Goal: Task Accomplishment & Management: Manage account settings

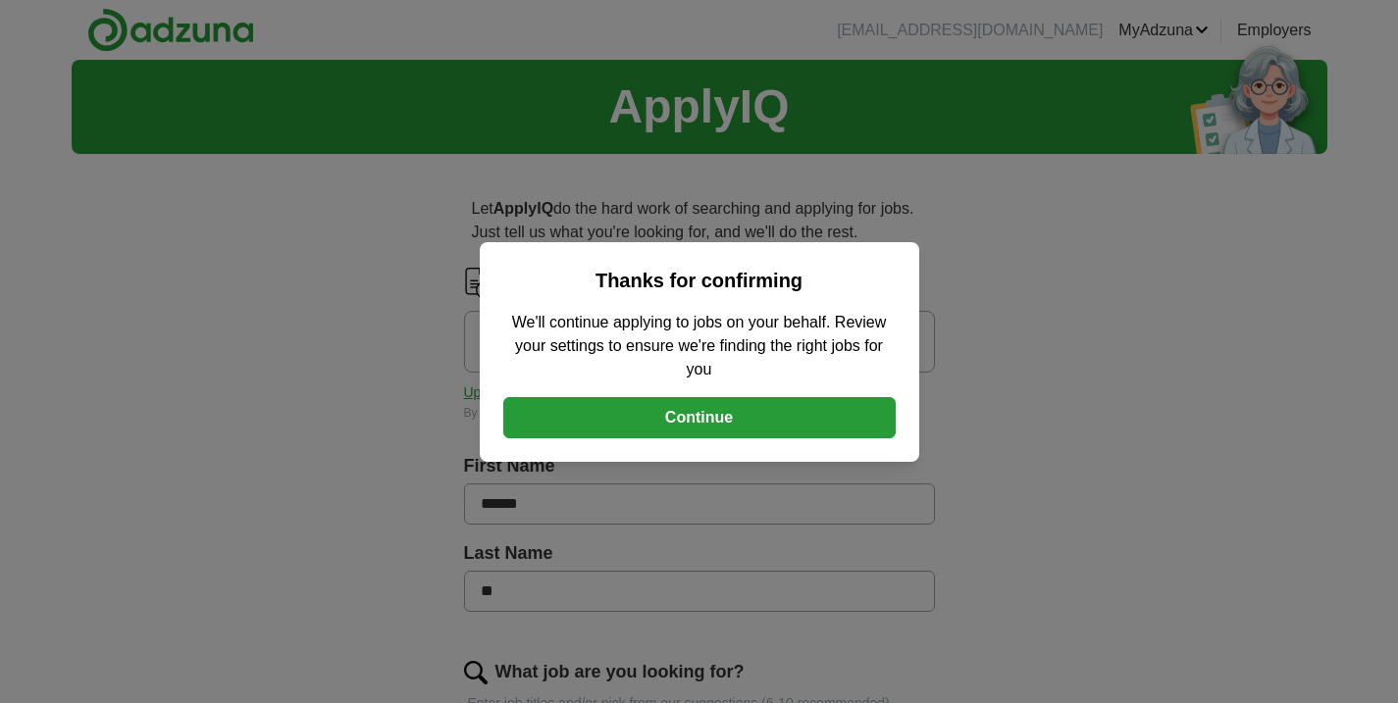
click at [641, 417] on button "Continue" at bounding box center [699, 417] width 392 height 41
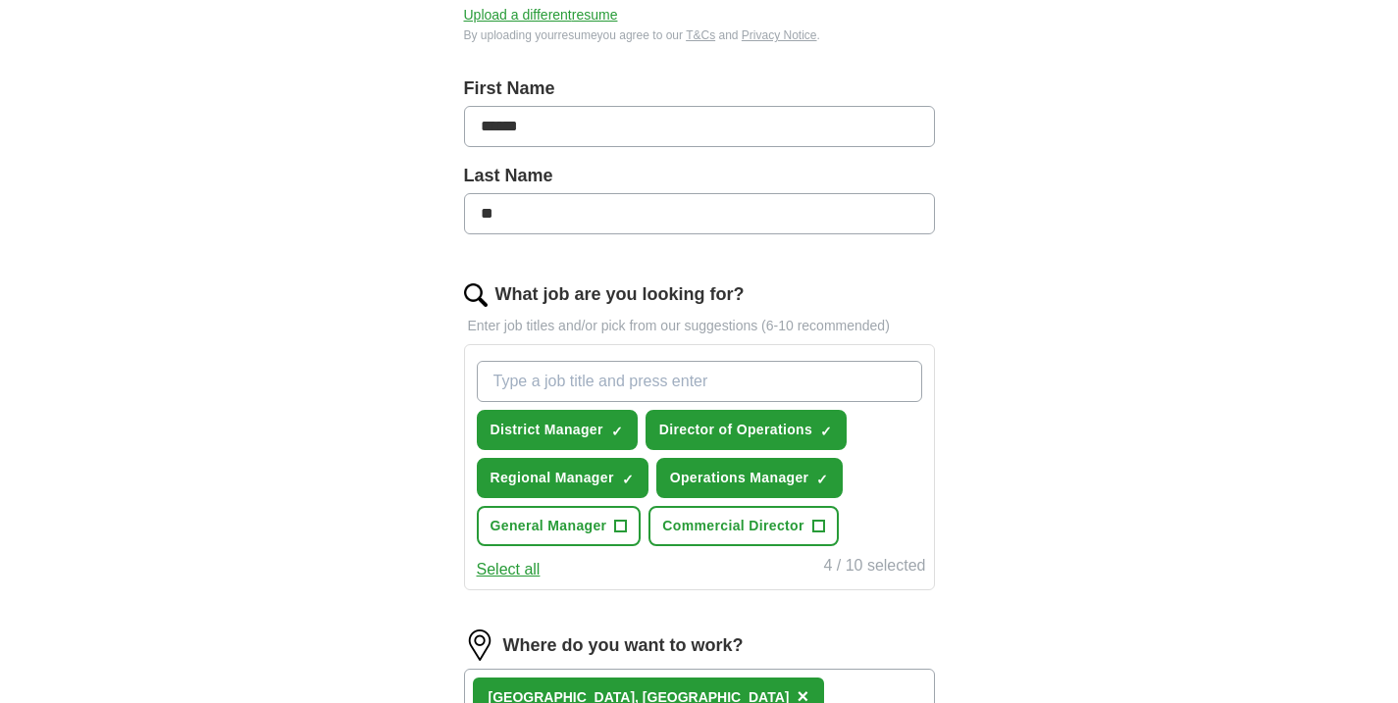
scroll to position [441, 0]
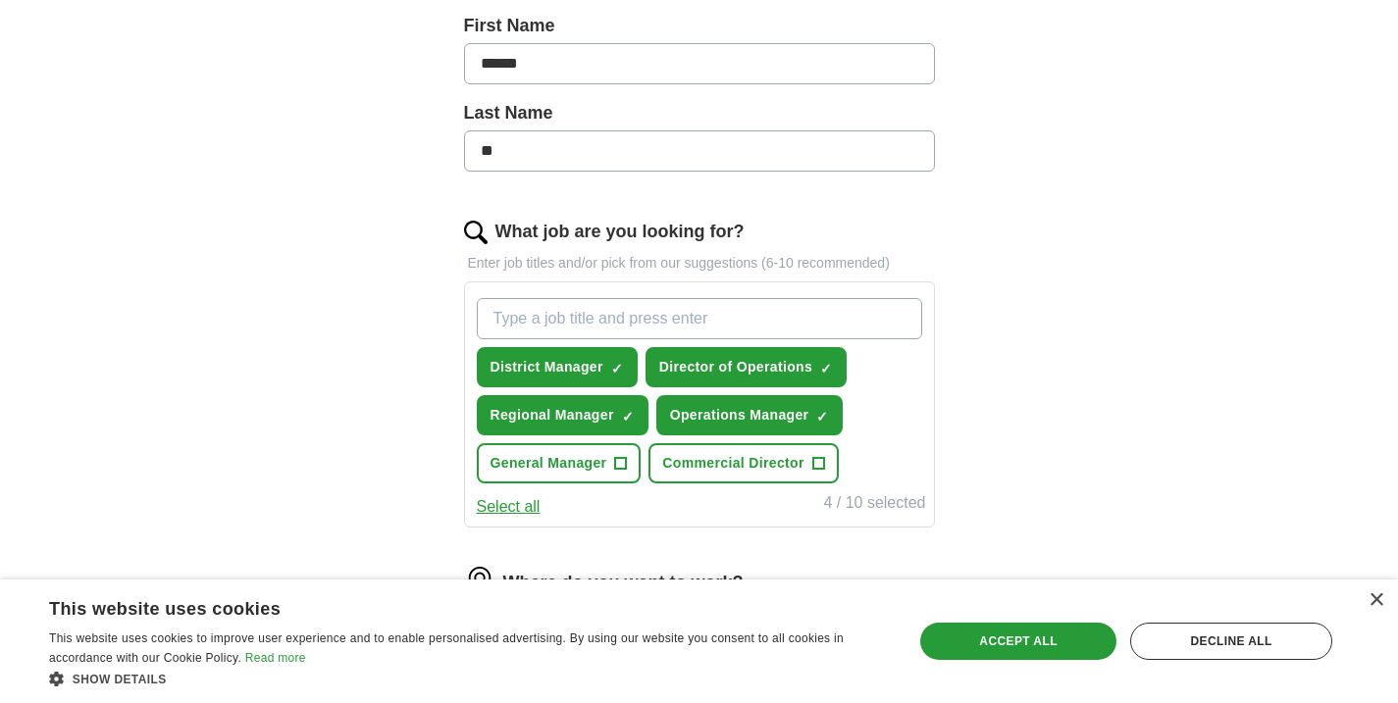
click at [0, 0] on span "×" at bounding box center [0, 0] width 0 height 0
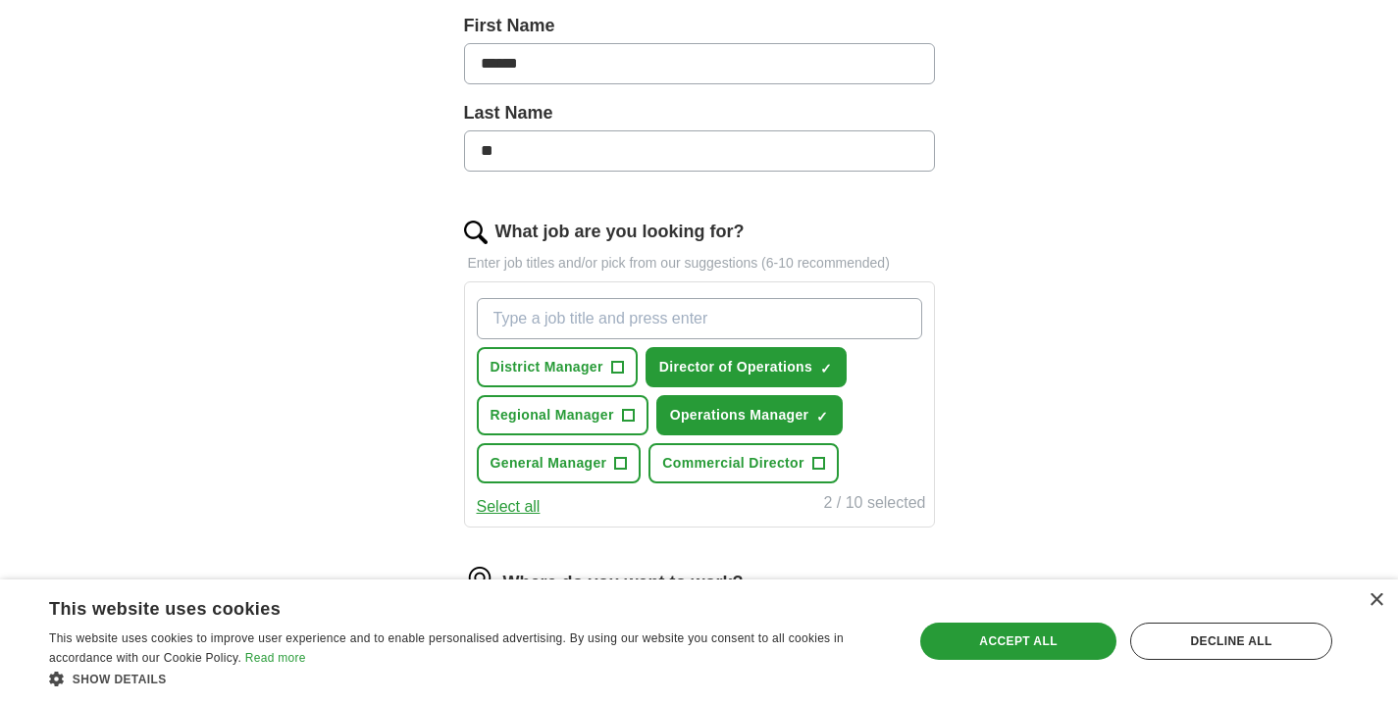
click at [0, 0] on span "×" at bounding box center [0, 0] width 0 height 0
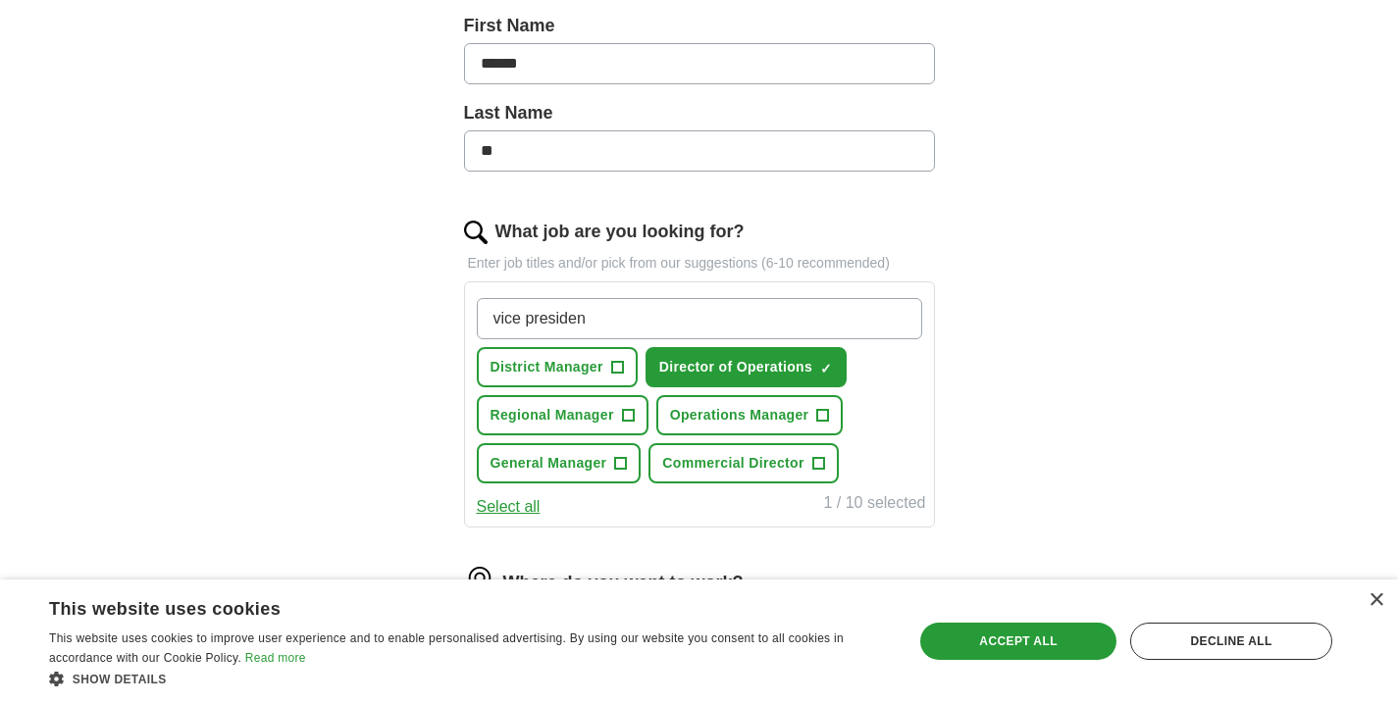
type input "vice president"
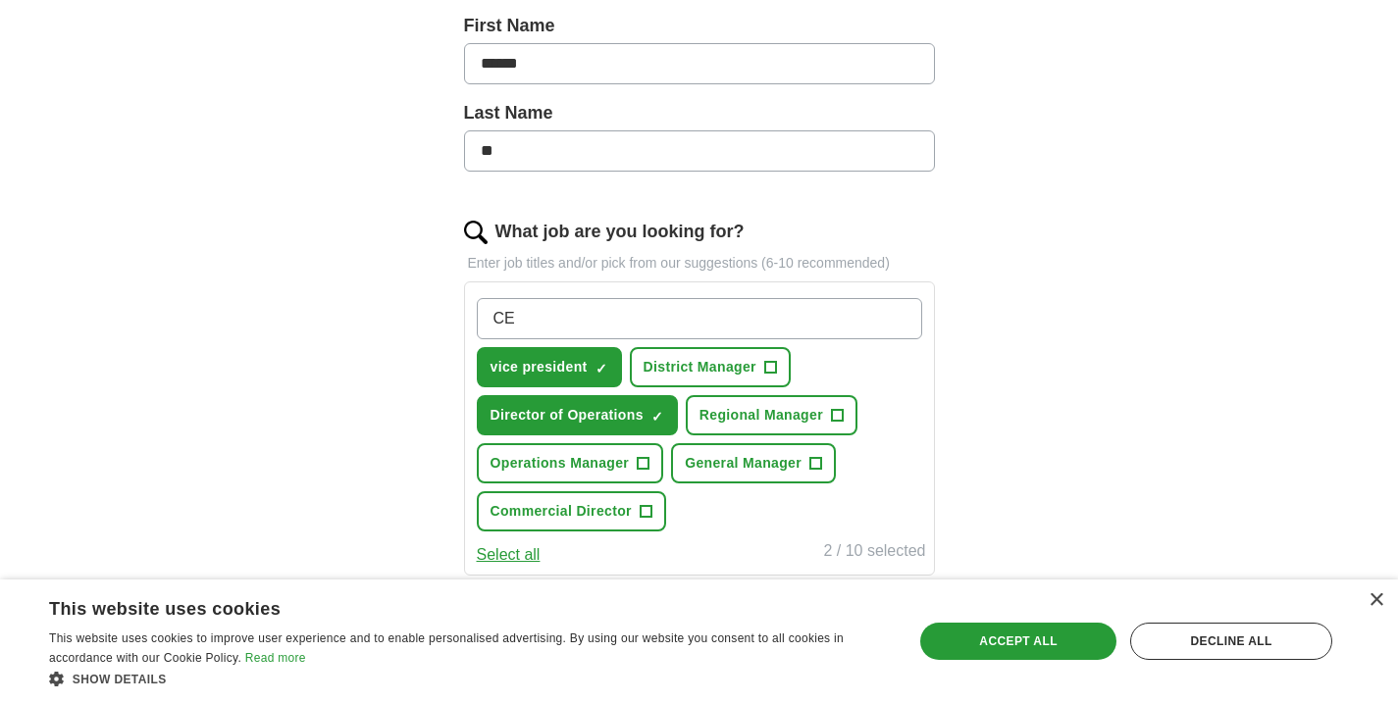
type input "CEO"
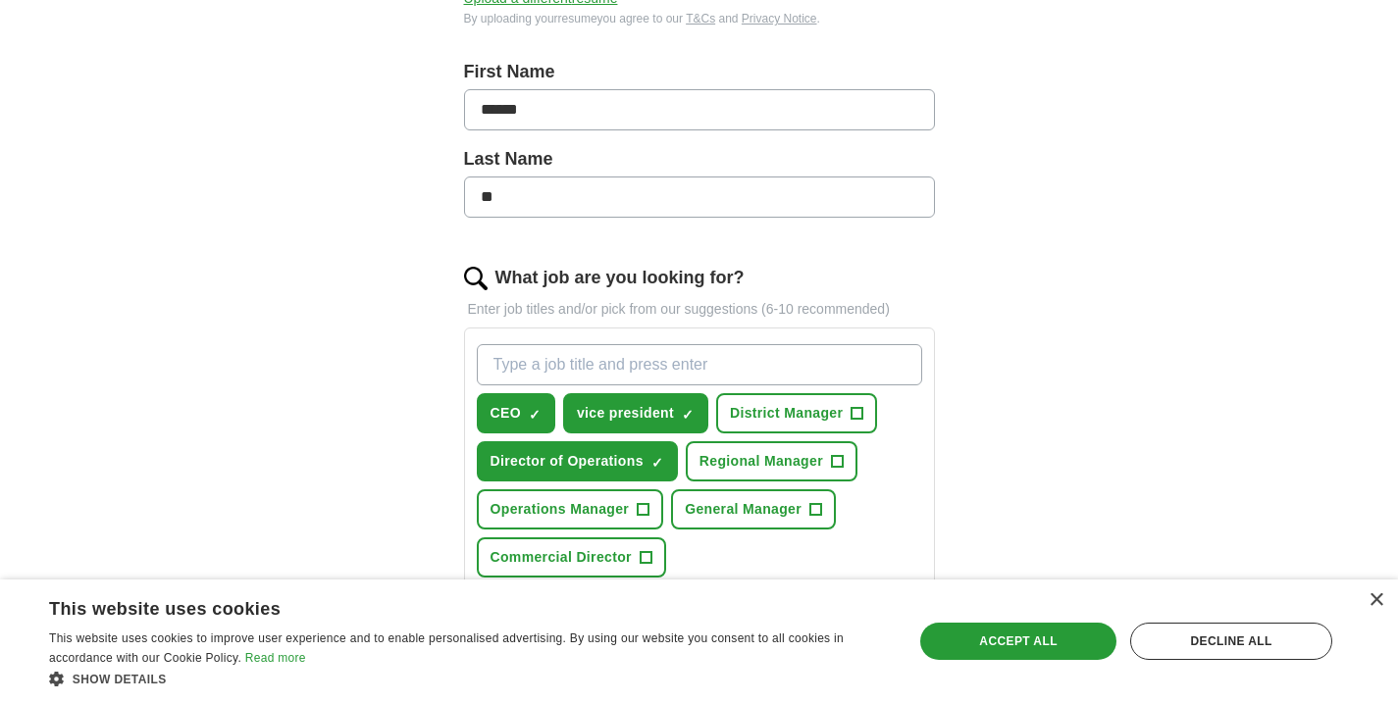
scroll to position [0, 0]
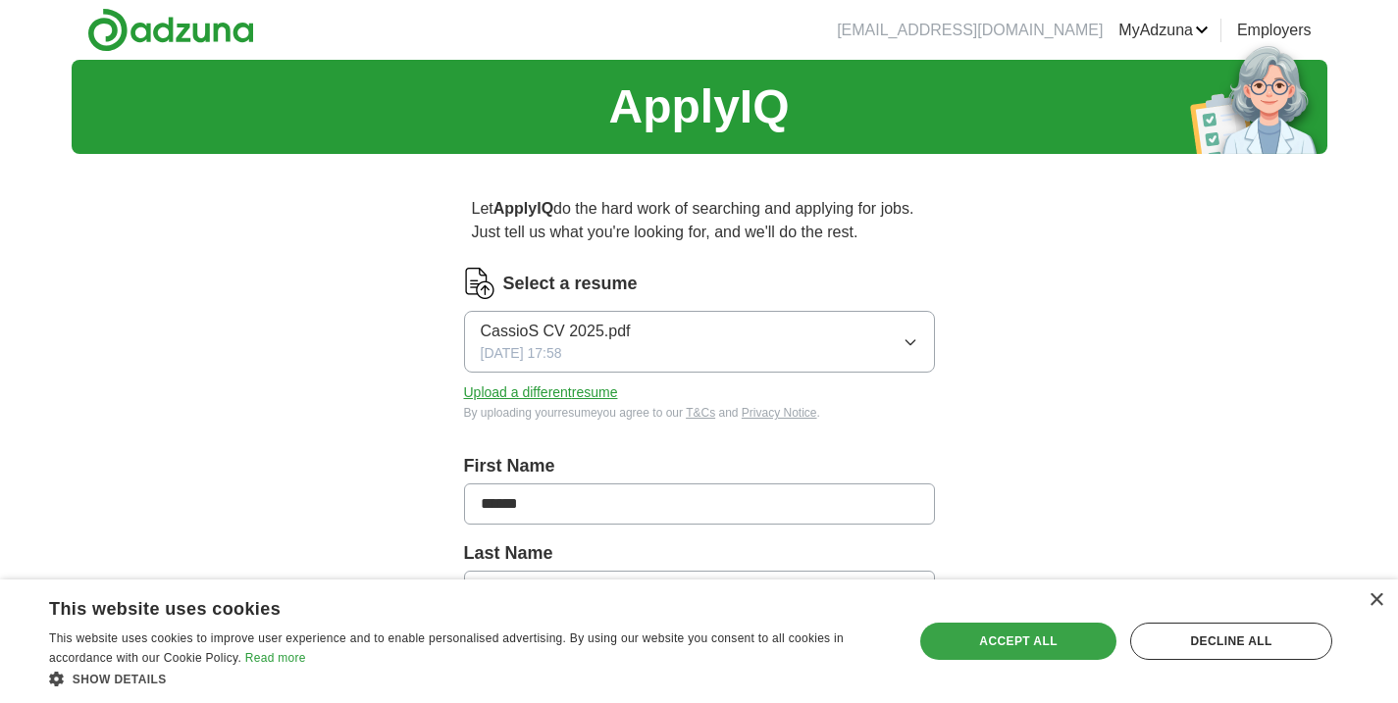
click at [1051, 648] on div "Accept all" at bounding box center [1018, 641] width 196 height 37
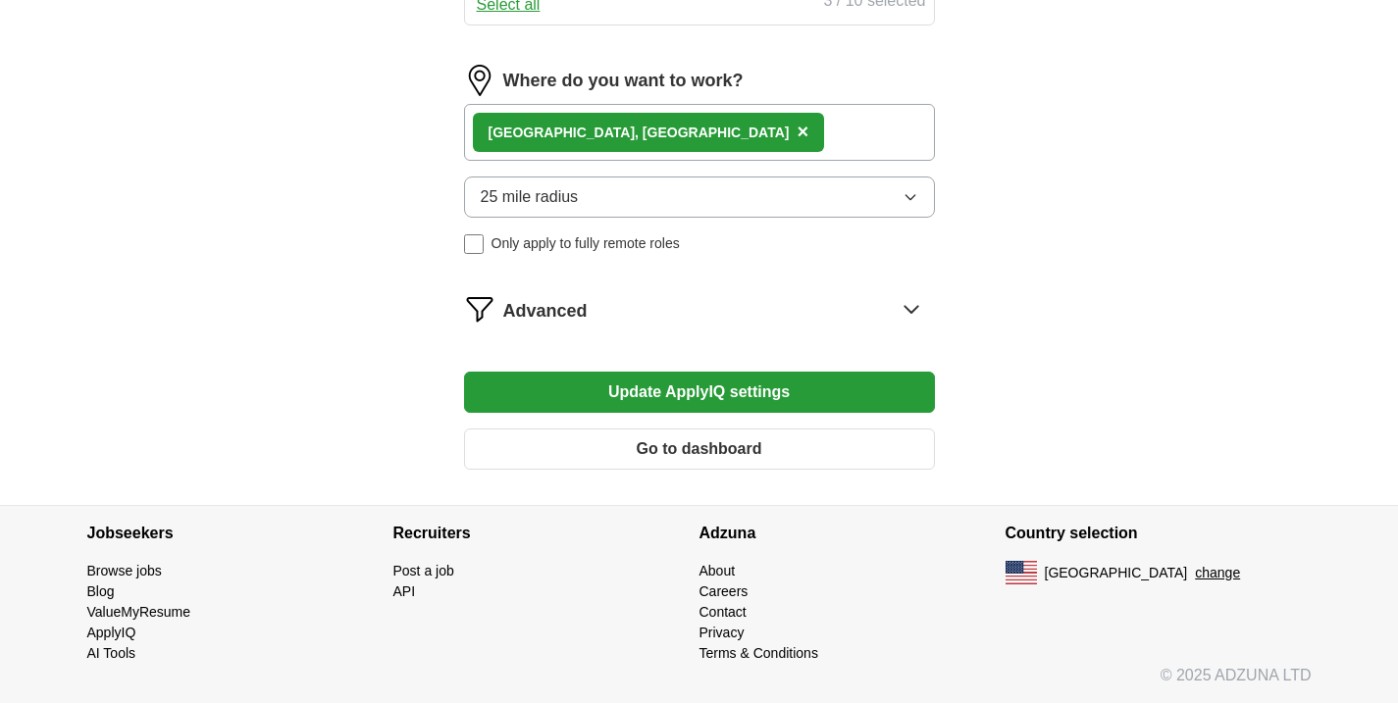
scroll to position [991, 0]
click at [857, 395] on button "Update ApplyIQ settings" at bounding box center [699, 392] width 471 height 41
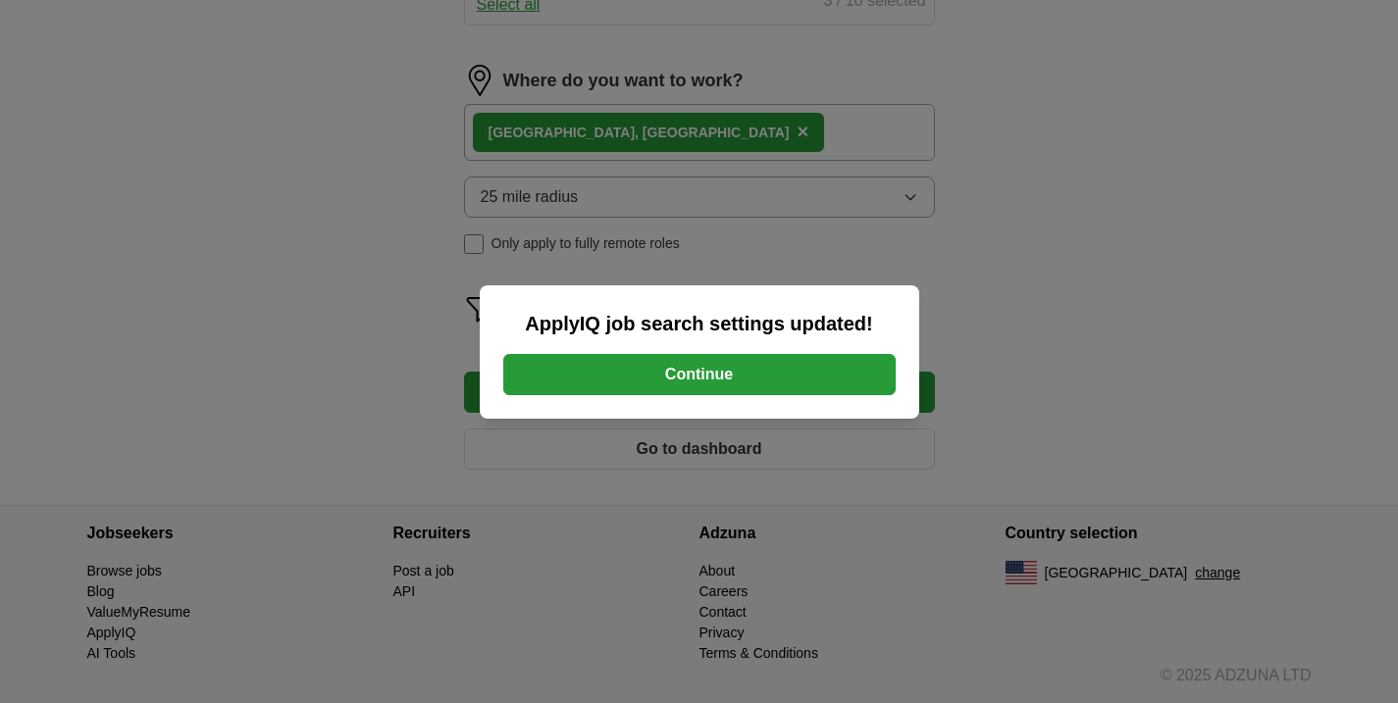
click at [827, 372] on button "Continue" at bounding box center [699, 374] width 392 height 41
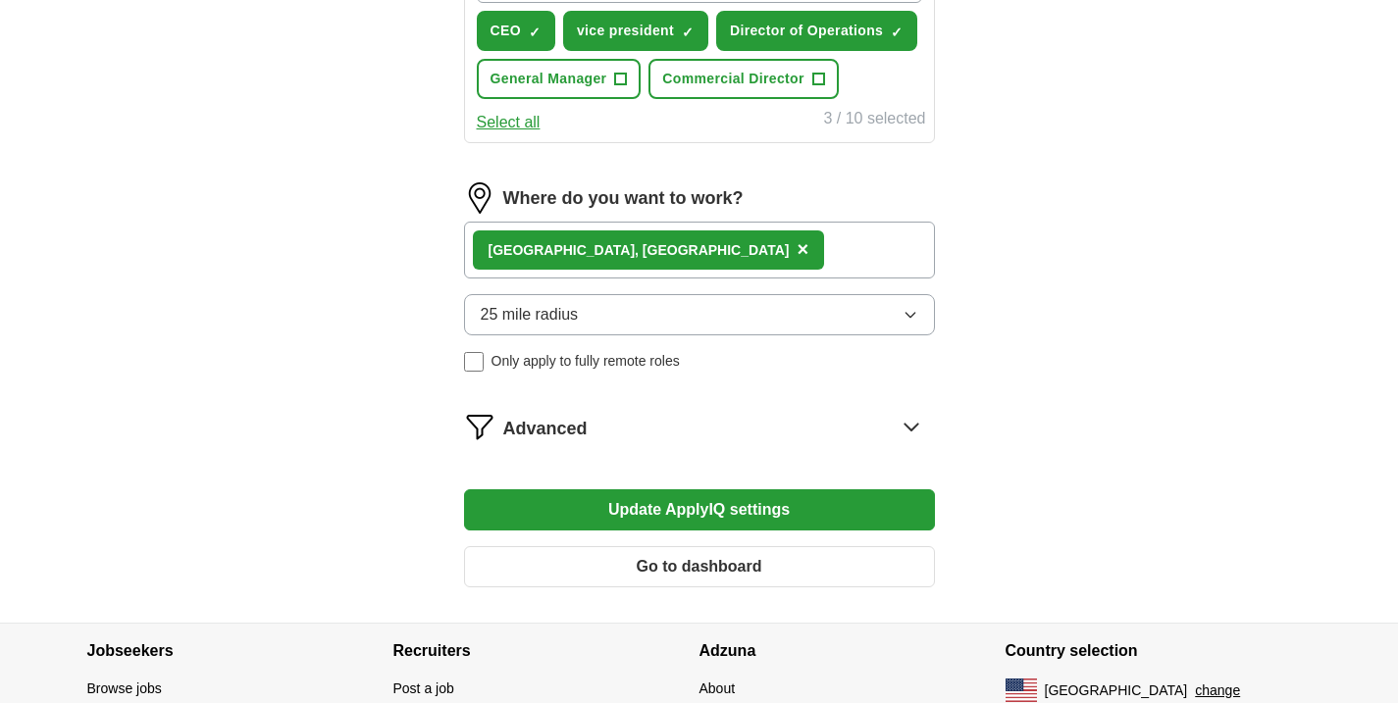
scroll to position [790, 0]
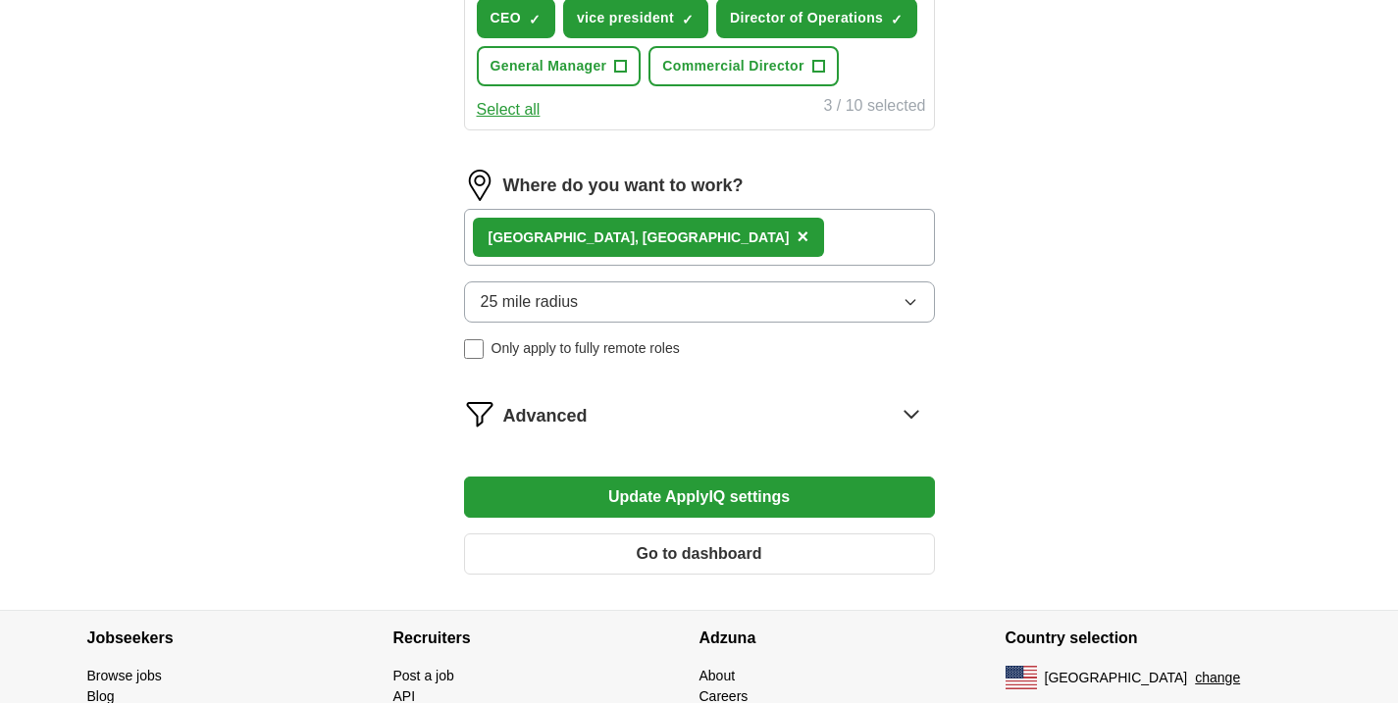
click at [913, 409] on icon at bounding box center [911, 413] width 31 height 31
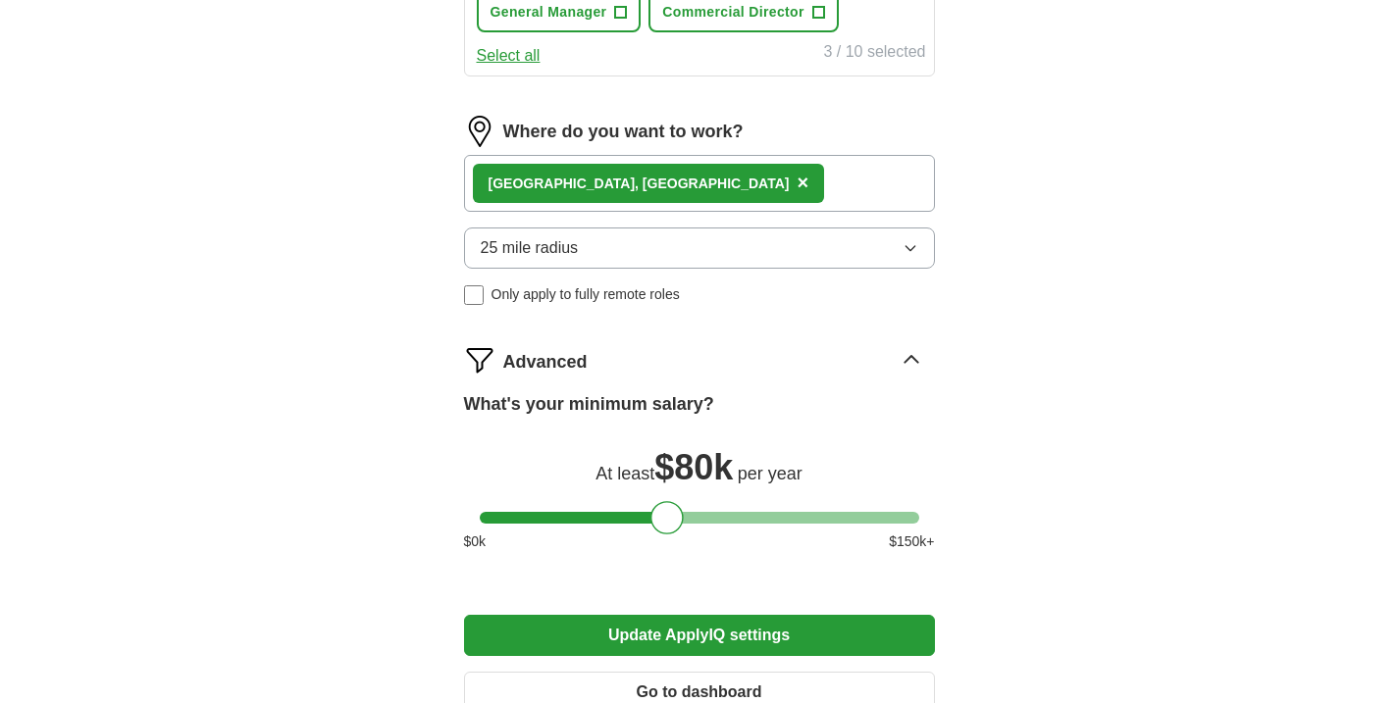
scroll to position [844, 0]
drag, startPoint x: 664, startPoint y: 521, endPoint x: 834, endPoint y: 523, distance: 169.7
click at [833, 523] on div at bounding box center [834, 517] width 33 height 33
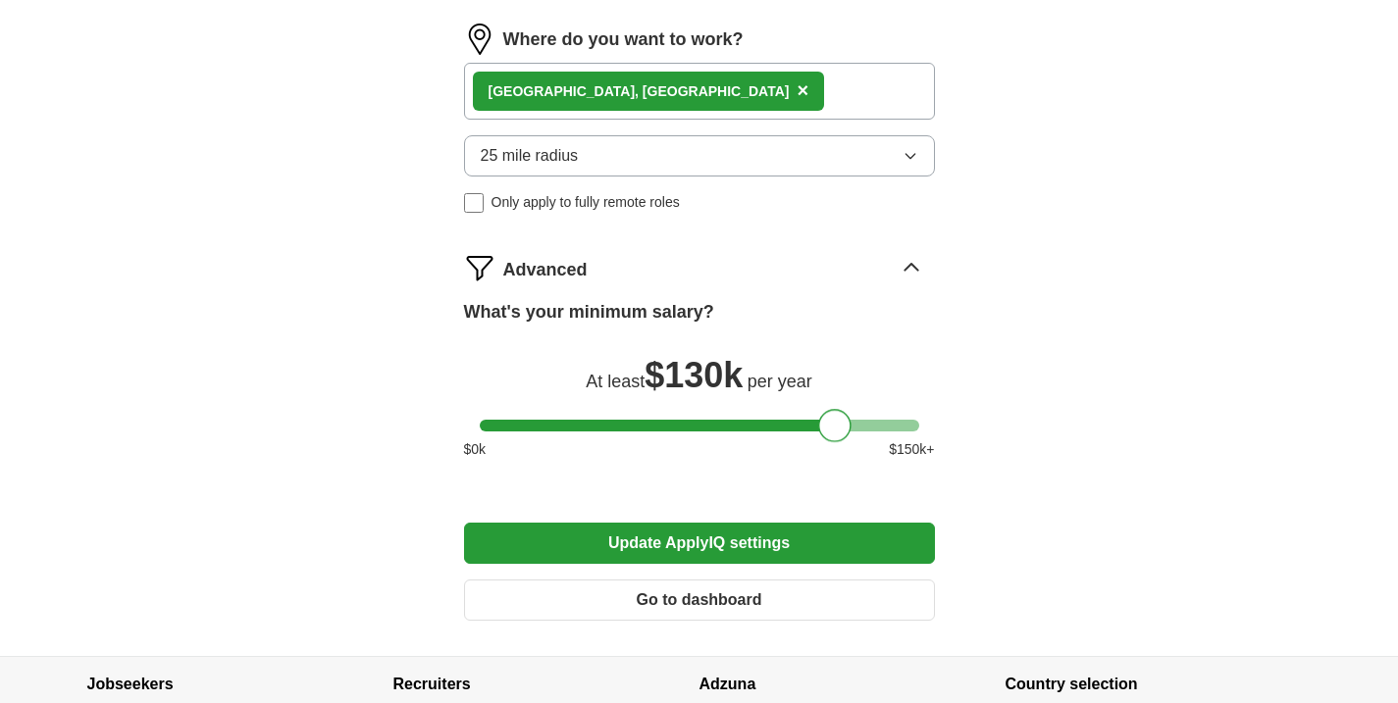
scroll to position [946, 0]
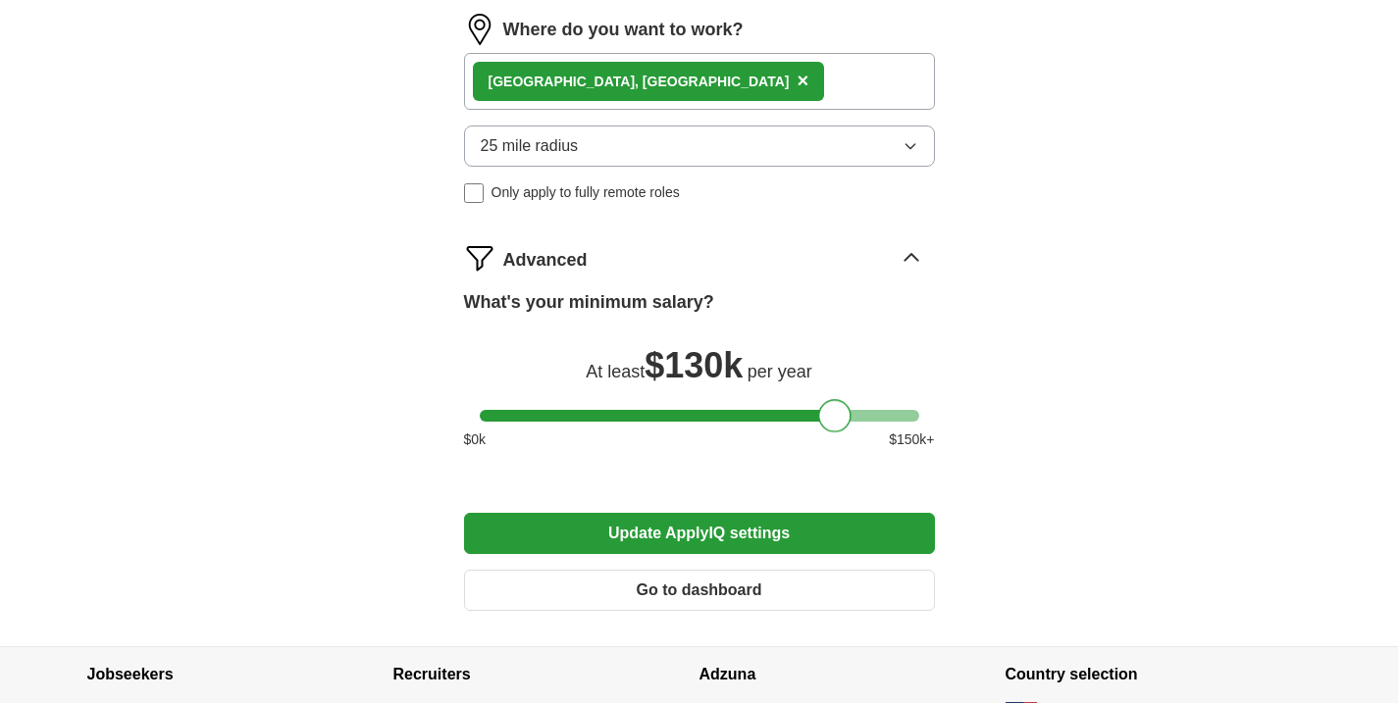
click at [866, 527] on button "Update ApplyIQ settings" at bounding box center [699, 533] width 471 height 41
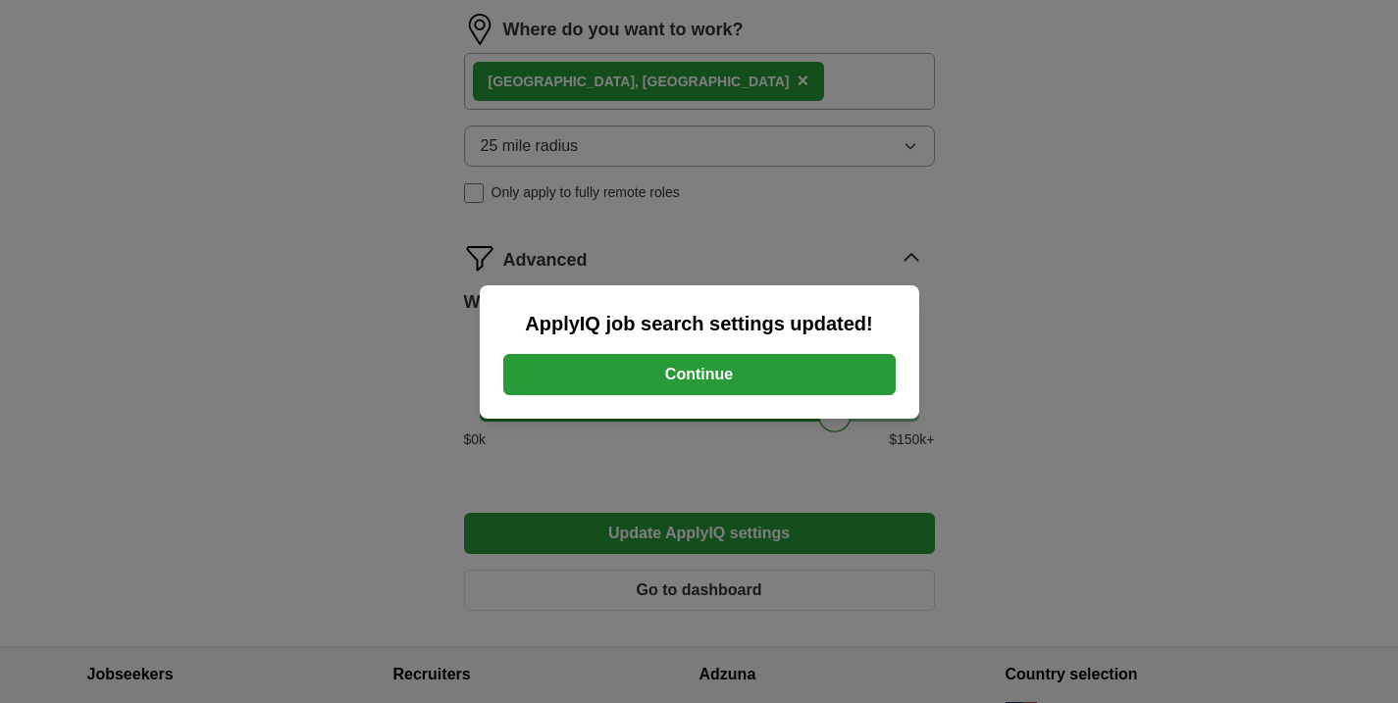
click at [849, 365] on button "Continue" at bounding box center [699, 374] width 392 height 41
